Goal: Navigation & Orientation: Find specific page/section

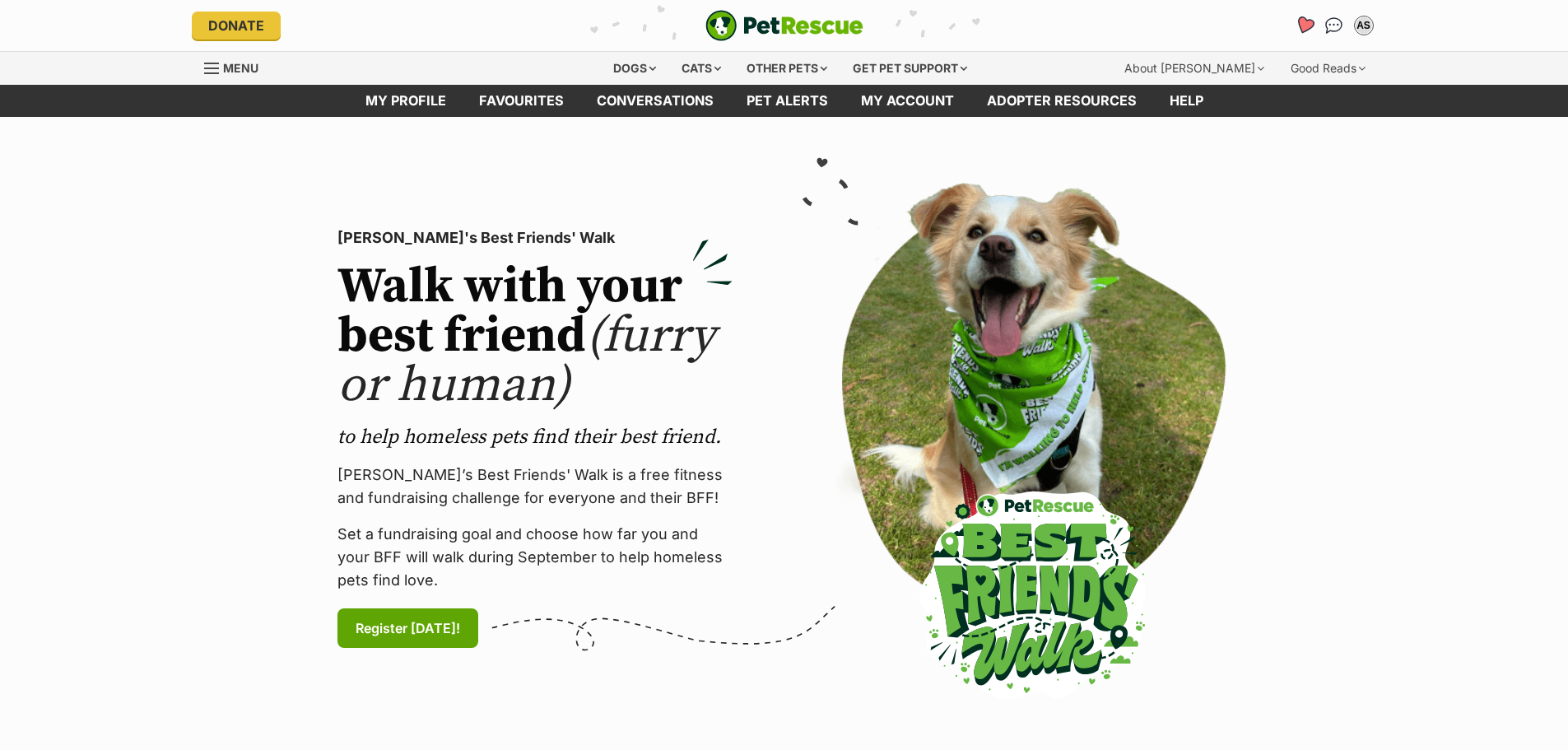
click at [1310, 21] on icon "Favourites" at bounding box center [1304, 25] width 20 height 19
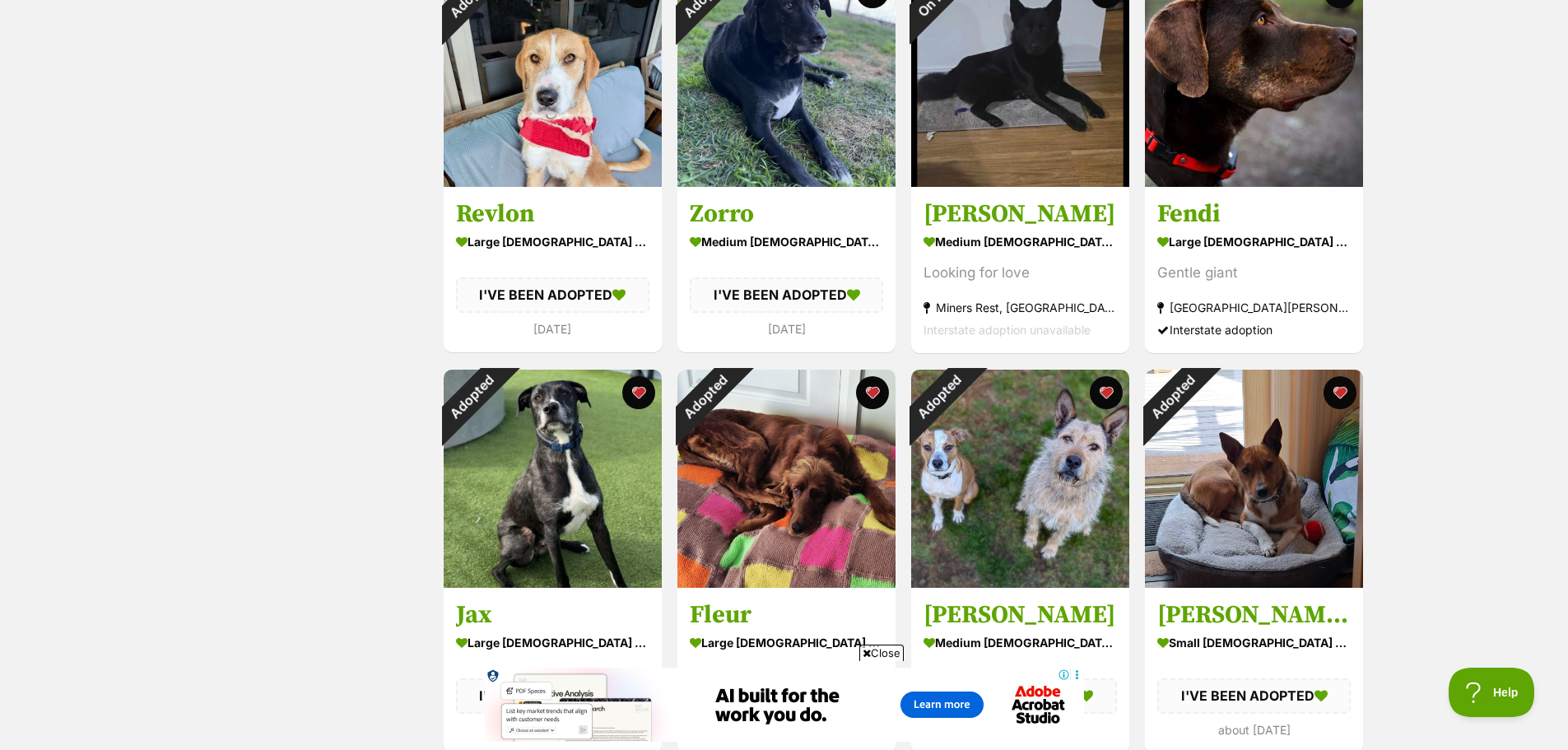
scroll to position [1894, 0]
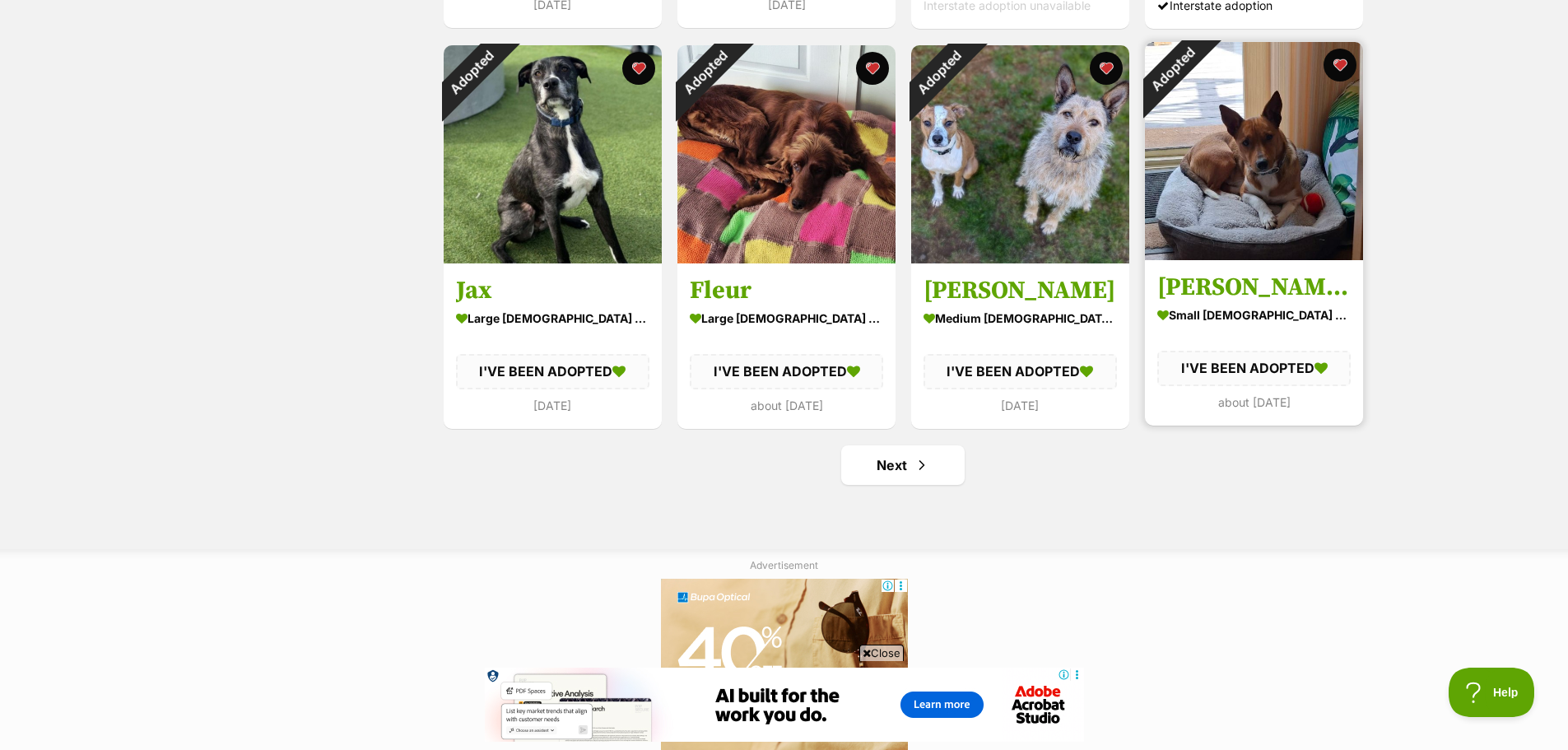
click at [1322, 423] on link "[PERSON_NAME] With The Socks small [DEMOGRAPHIC_DATA] Dog I'VE BEEN ADOPTED abo…" at bounding box center [1254, 342] width 218 height 166
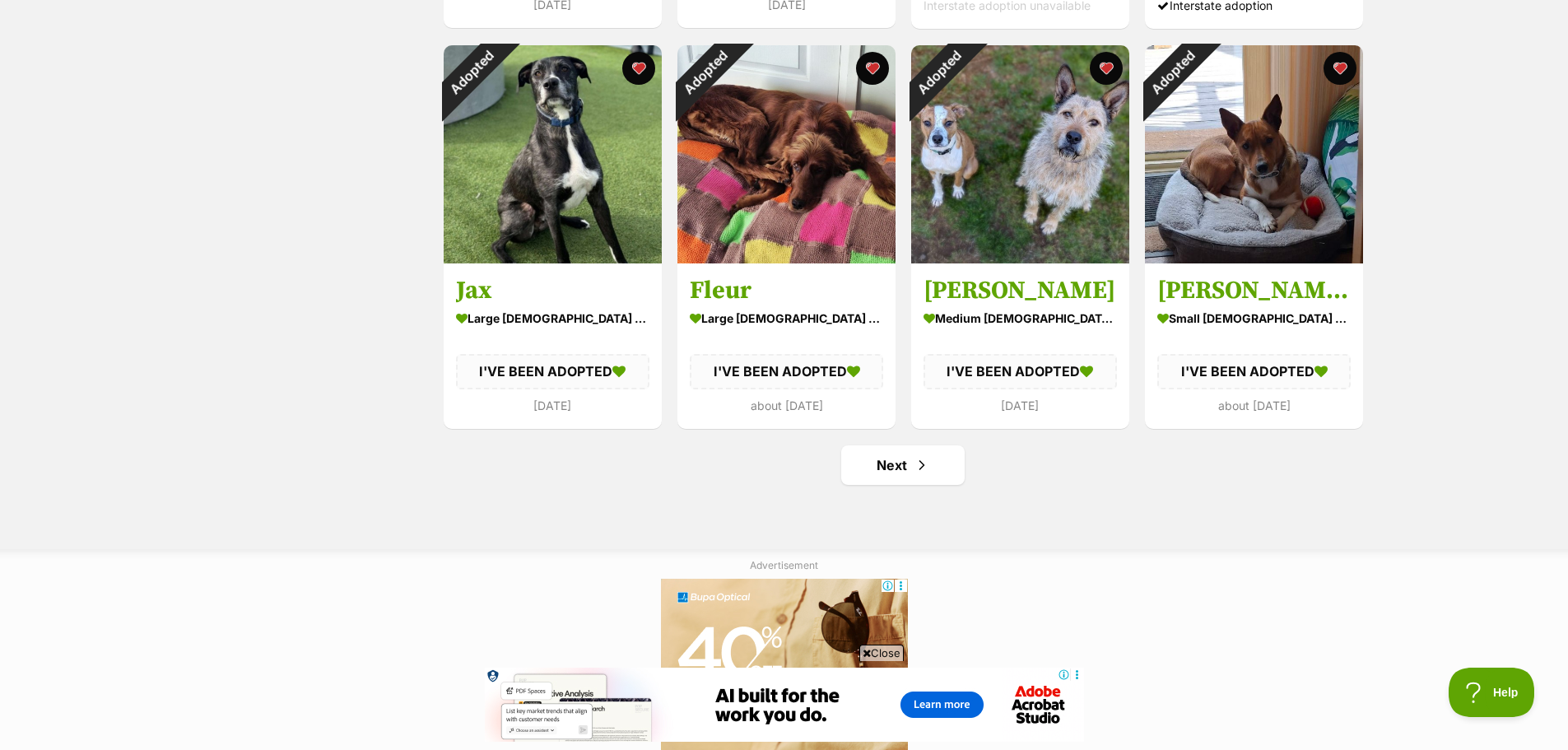
click at [721, 461] on ul "Next" at bounding box center [904, 465] width 923 height 39
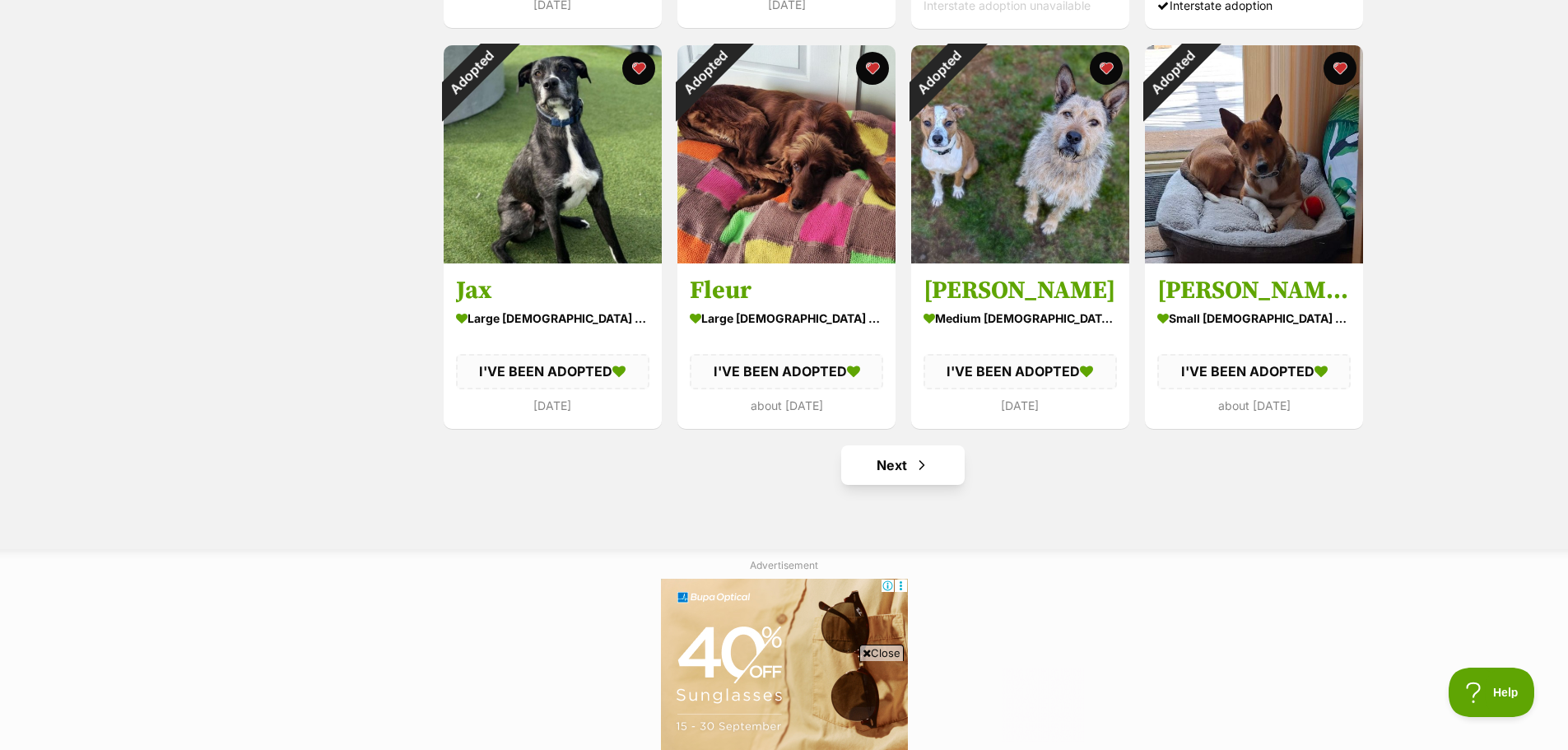
scroll to position [0, 0]
click at [893, 470] on link "Next" at bounding box center [903, 465] width 123 height 39
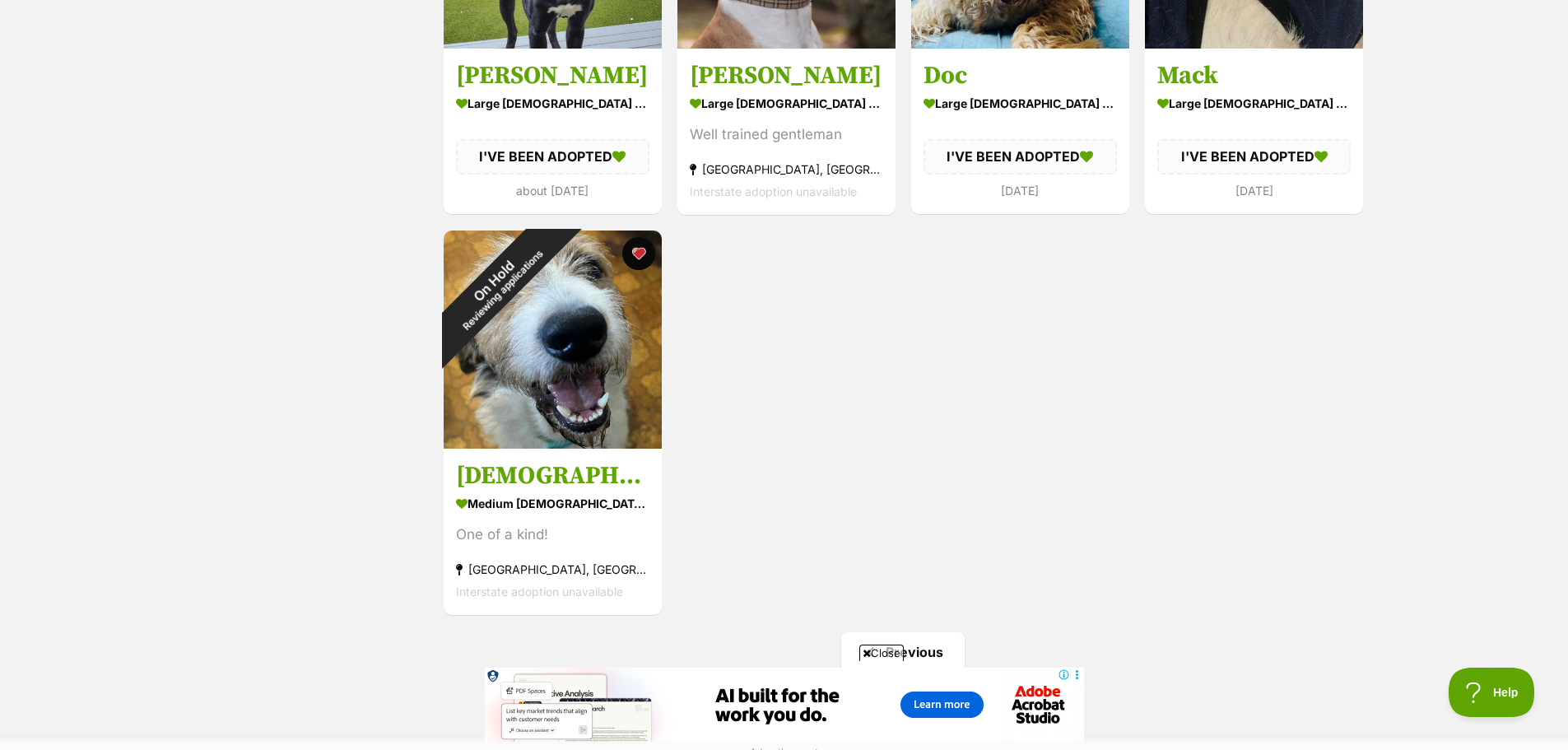
scroll to position [1152, 0]
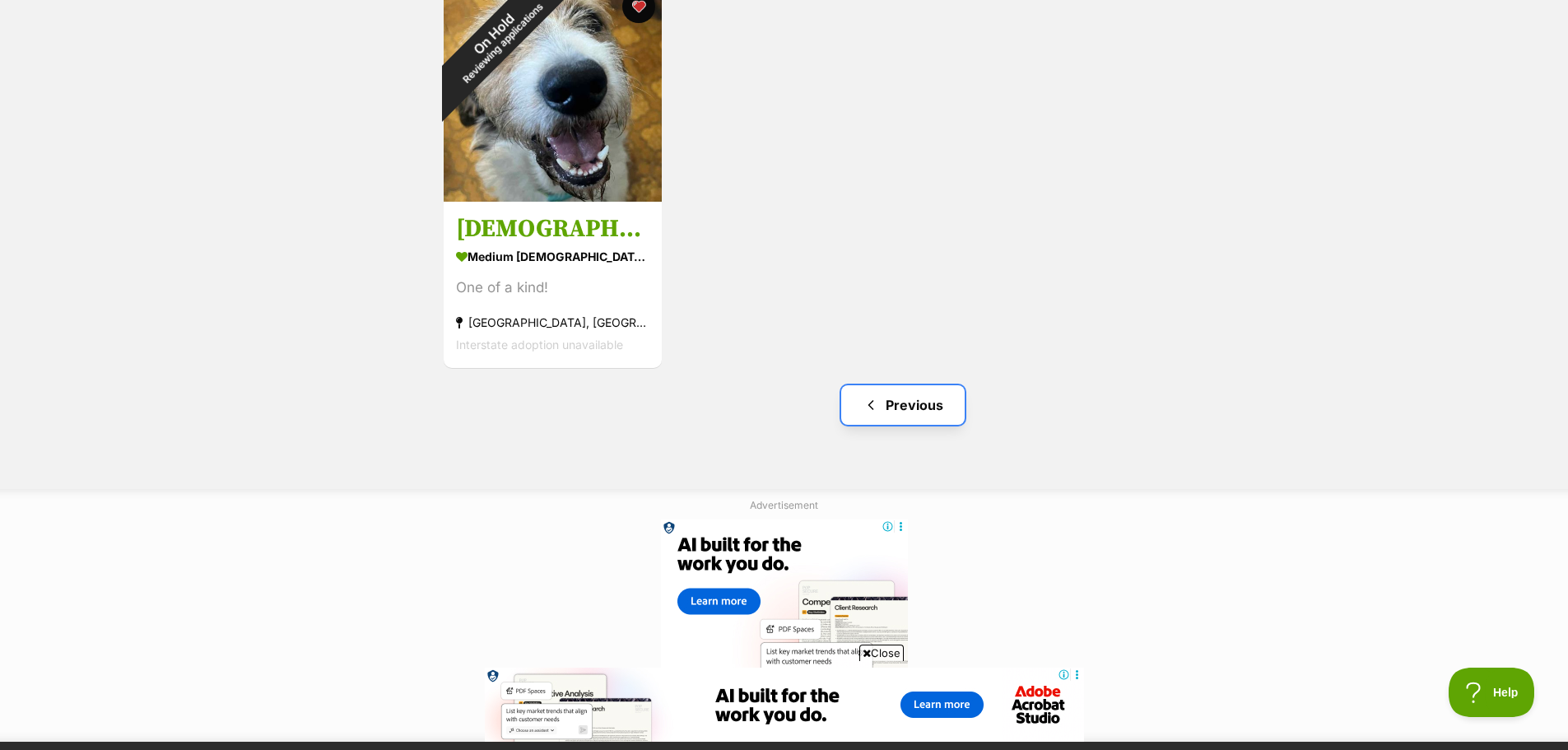
click at [916, 401] on link "Previous" at bounding box center [903, 404] width 123 height 39
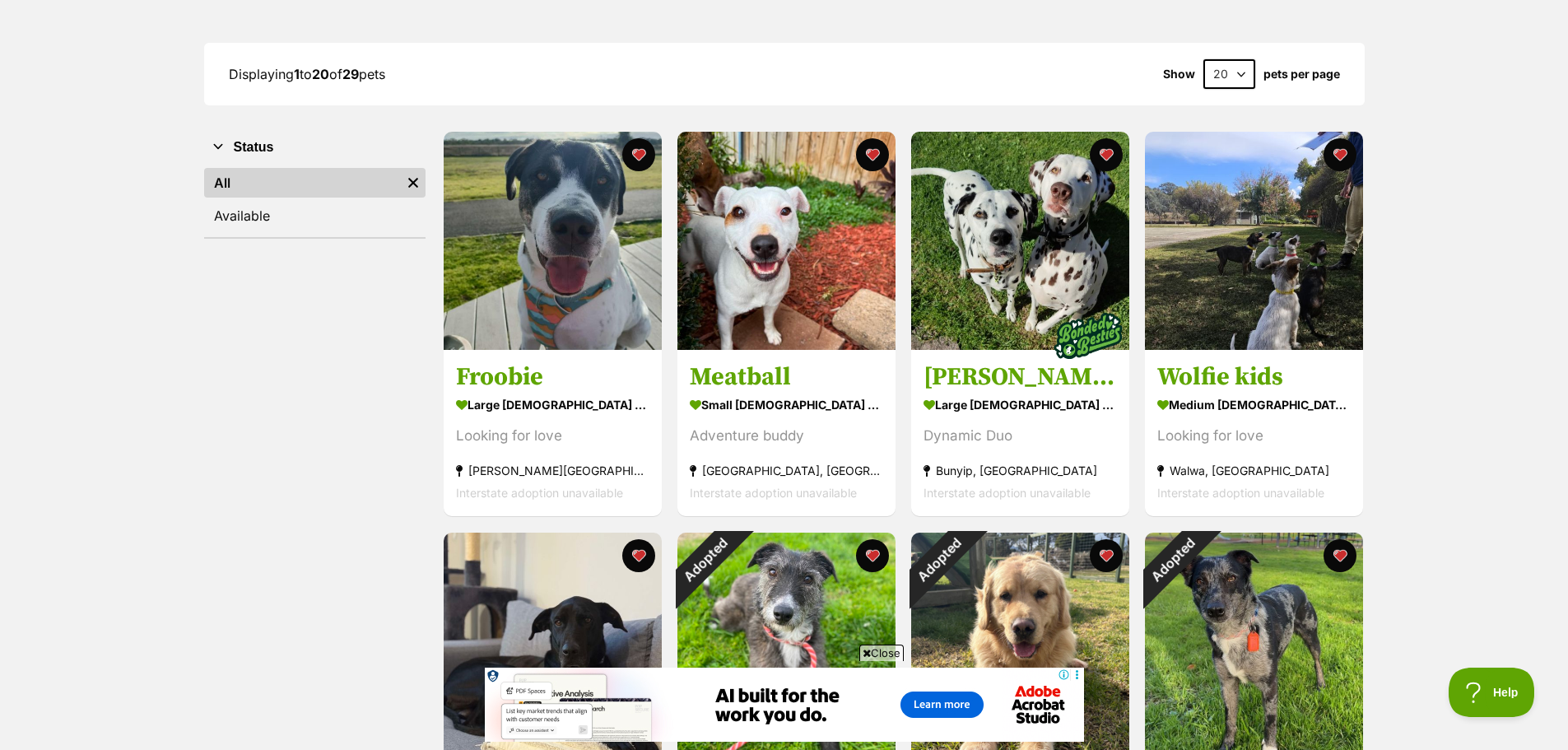
scroll to position [165, 0]
